Goal: Find specific fact

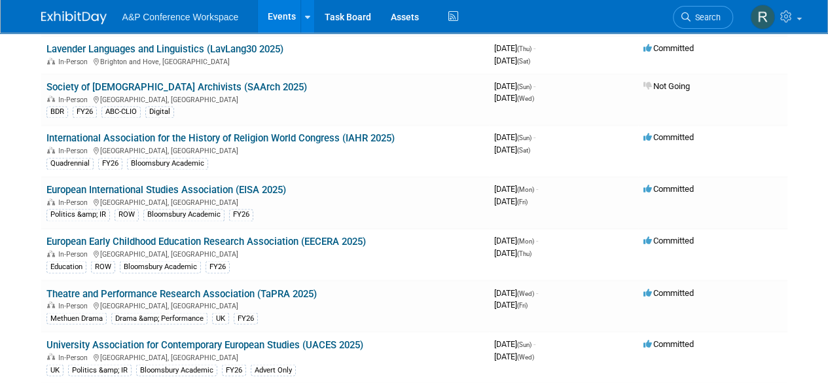
scroll to position [5467, 0]
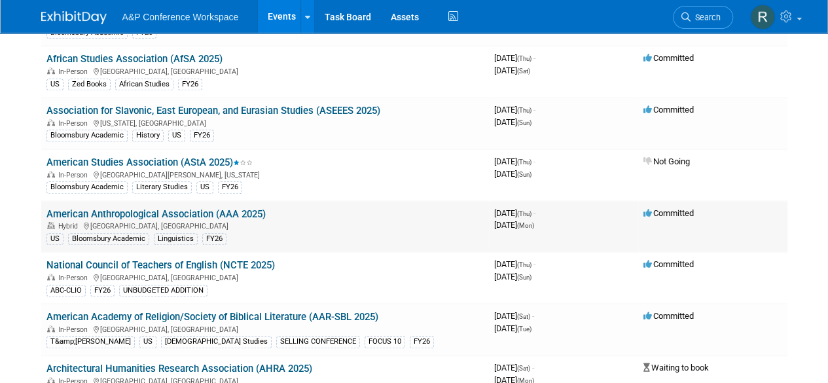
click at [238, 208] on link "American Anthropological Association (AAA 2025)" at bounding box center [155, 214] width 219 height 12
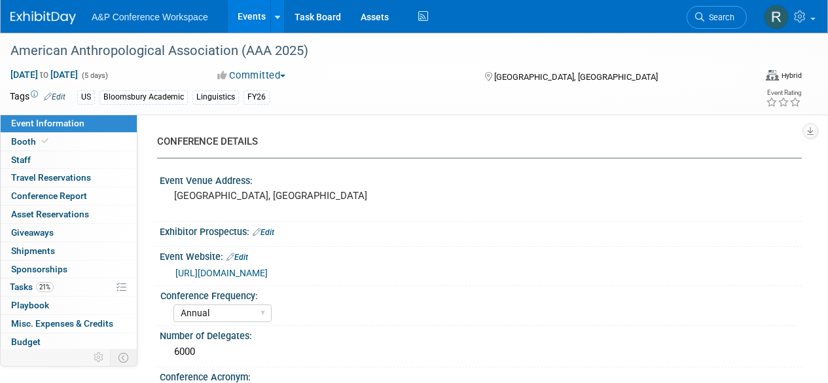
select select "Annual"
select select "Level 2"
select select "In-Person Booth"
select select "Anthropology"
select select "Bloomsbury Academic"
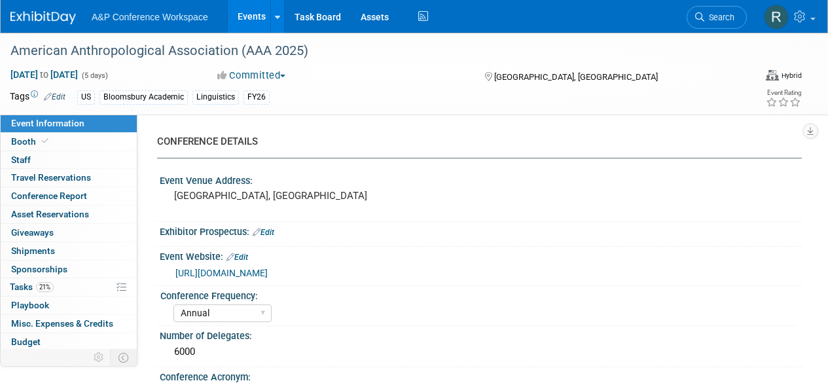
select select "Amanda Oney"
select select "Joe Kreuser"
select select "Michelle Kelly"
select select "Networking/Commissioning"
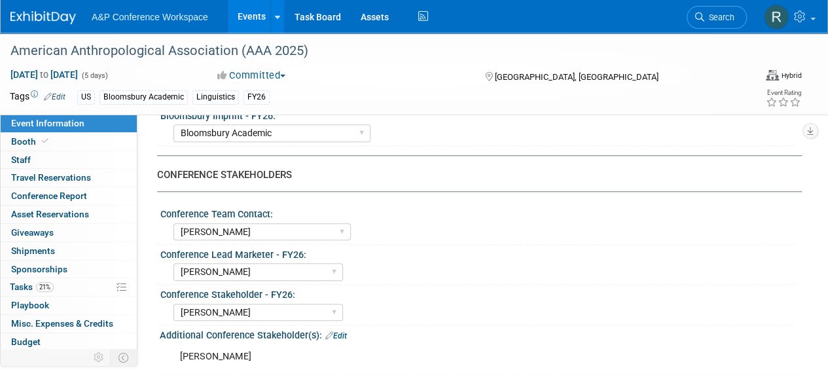
scroll to position [589, 0]
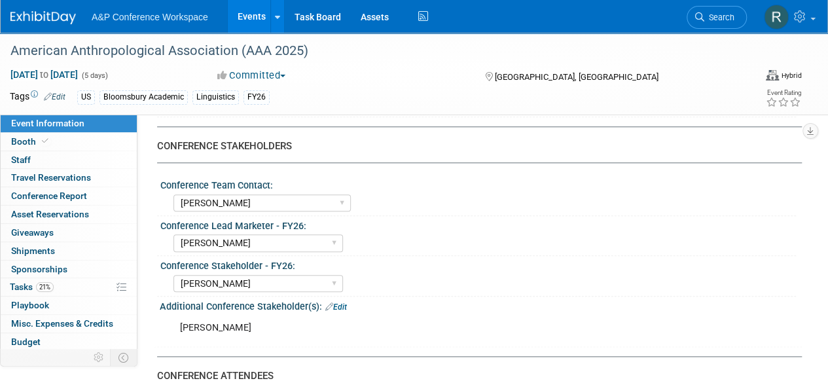
click at [219, 324] on div "Ami Reitmeir" at bounding box center [423, 328] width 504 height 26
copy div "Ami Reitmeir"
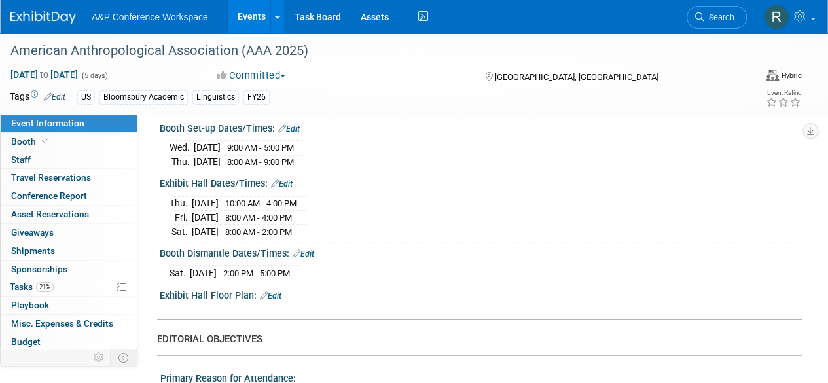
scroll to position [896, 0]
